Goal: Use online tool/utility: Utilize a website feature to perform a specific function

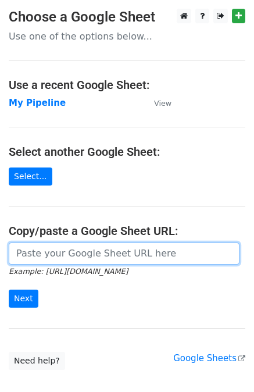
click at [105, 252] on input "url" at bounding box center [124, 253] width 231 height 22
paste input "https://docs.google.com/spreadsheets/d/1U_mQk6aSlQtYKjJl1zyBDHA5CHALlrQZ76MJY6o…"
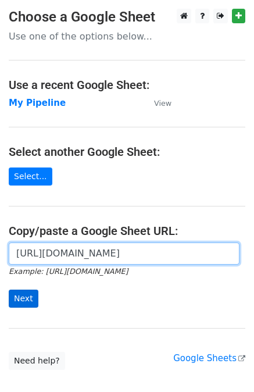
type input "https://docs.google.com/spreadsheets/d/1U_mQk6aSlQtYKjJl1zyBDHA5CHALlrQZ76MJY6o…"
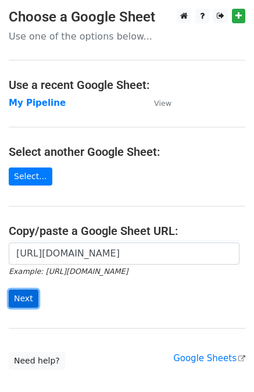
click at [22, 303] on input "Next" at bounding box center [24, 299] width 30 height 18
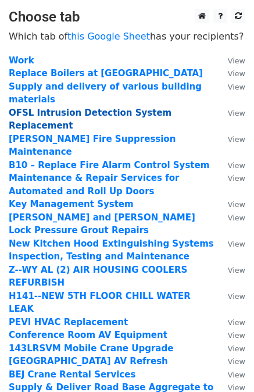
click at [116, 108] on strong "OFSL Intrusion Detection System Replacement" at bounding box center [90, 120] width 163 height 24
